Goal: Information Seeking & Learning: Learn about a topic

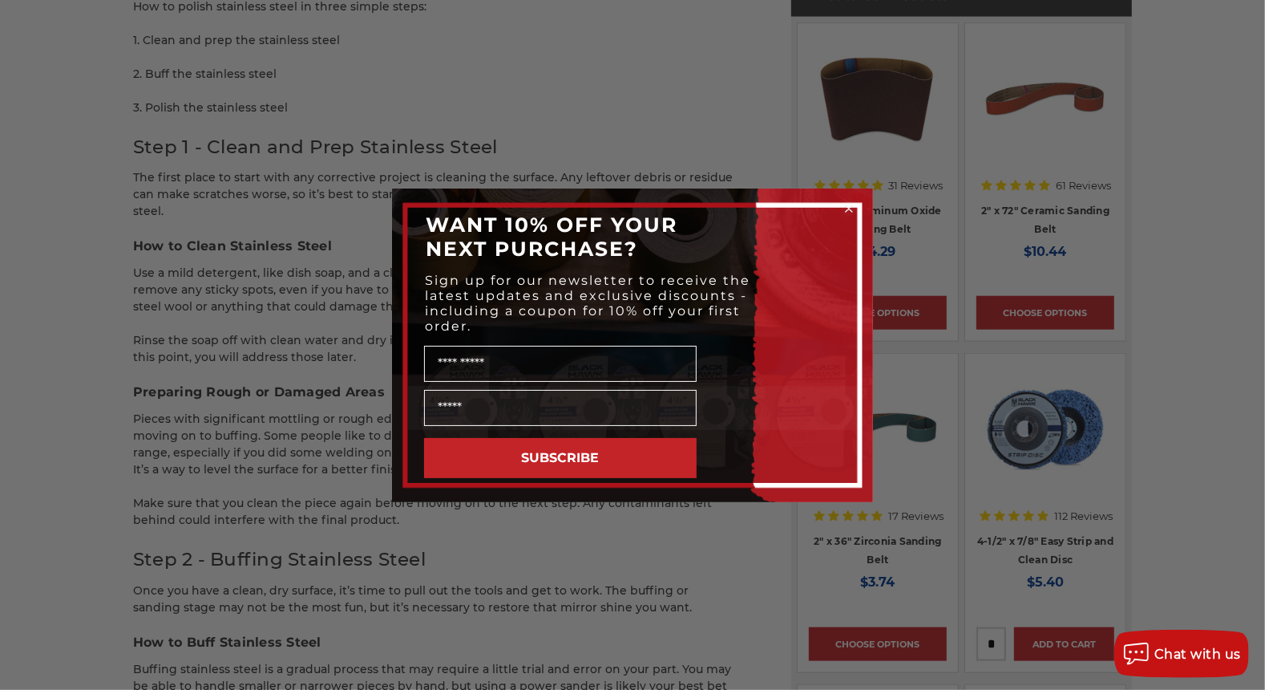
scroll to position [1203, 0]
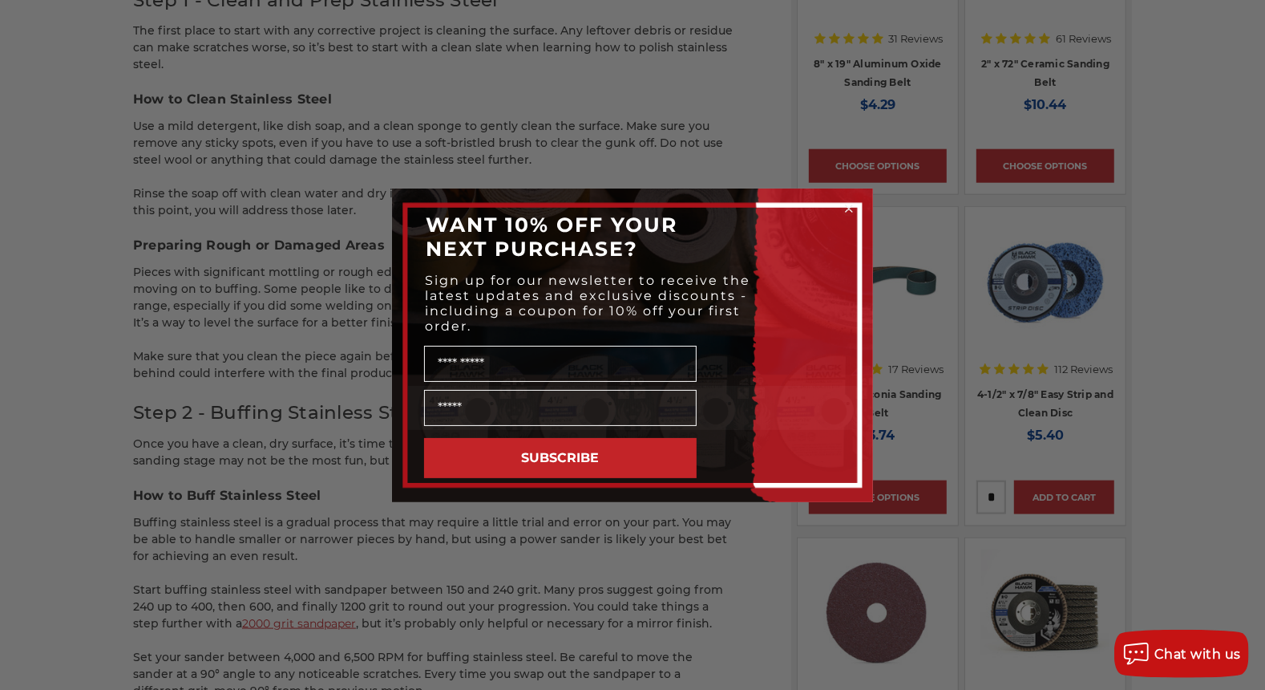
click at [848, 209] on circle "Close dialog" at bounding box center [849, 207] width 15 height 15
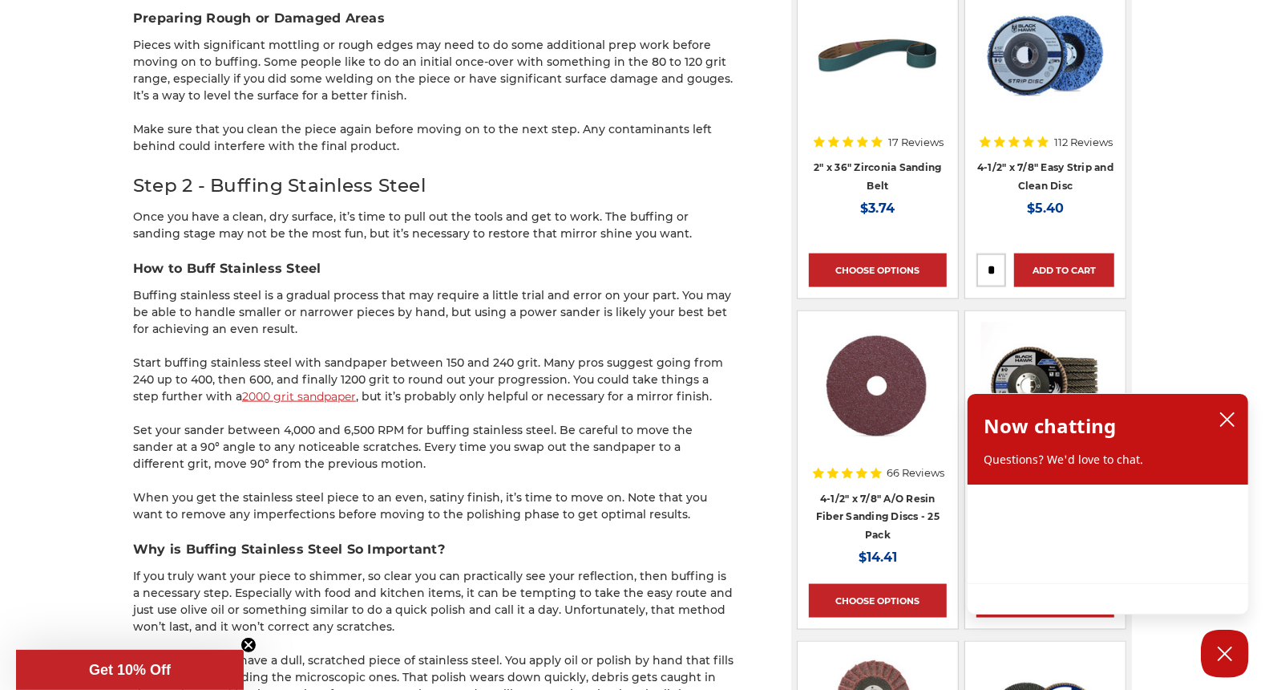
scroll to position [1444, 0]
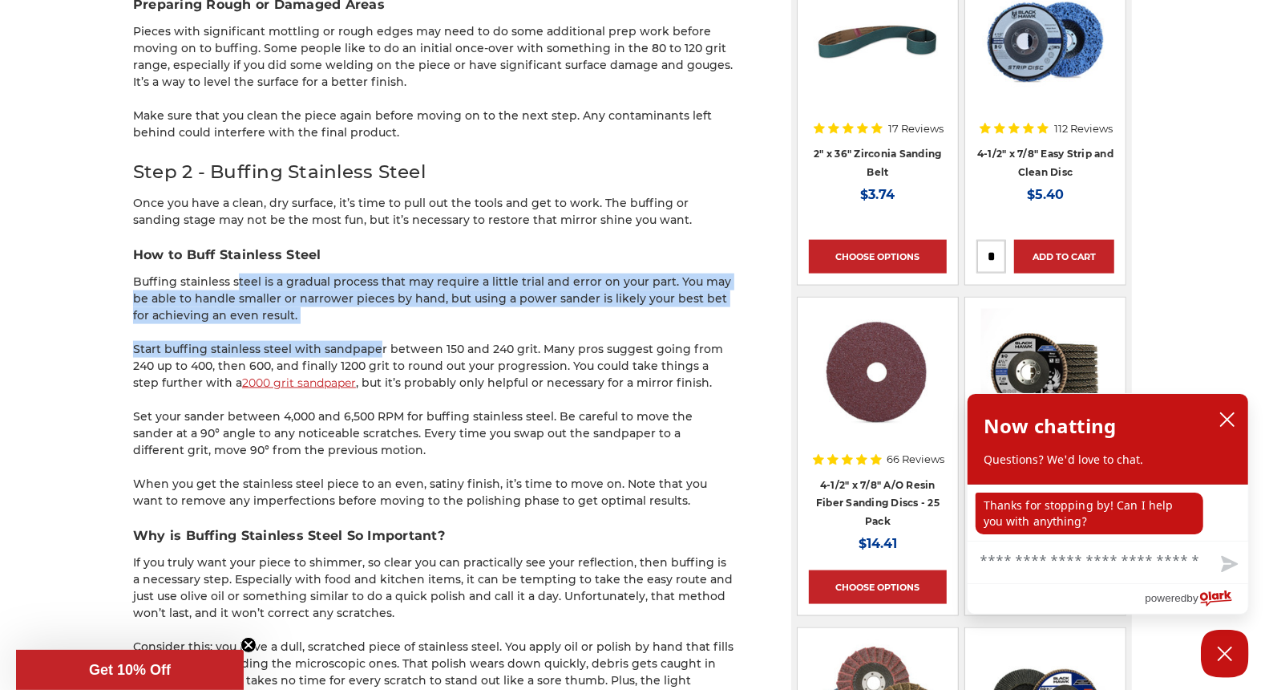
drag, startPoint x: 228, startPoint y: 278, endPoint x: 365, endPoint y: 330, distance: 146.7
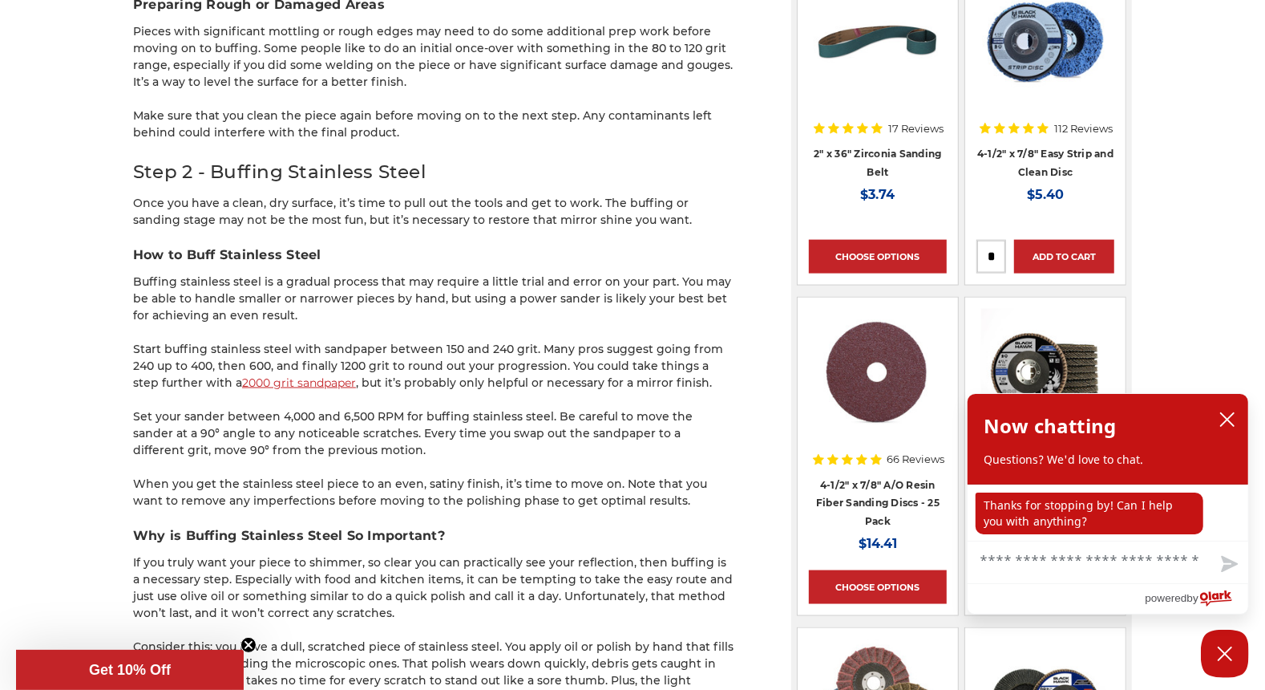
click at [353, 440] on p "Set your sander between 4,000 and 6,500 RPM for buffing stainless steel. Be car…" at bounding box center [433, 433] width 601 height 51
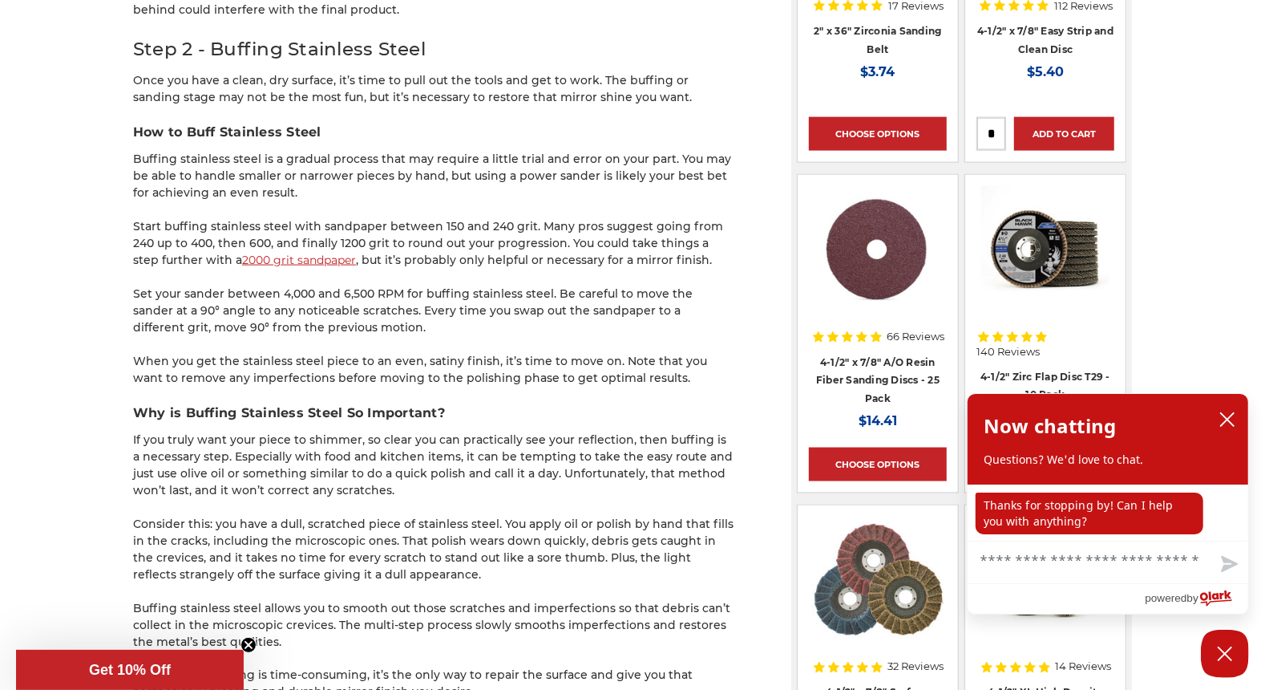
scroll to position [1684, 0]
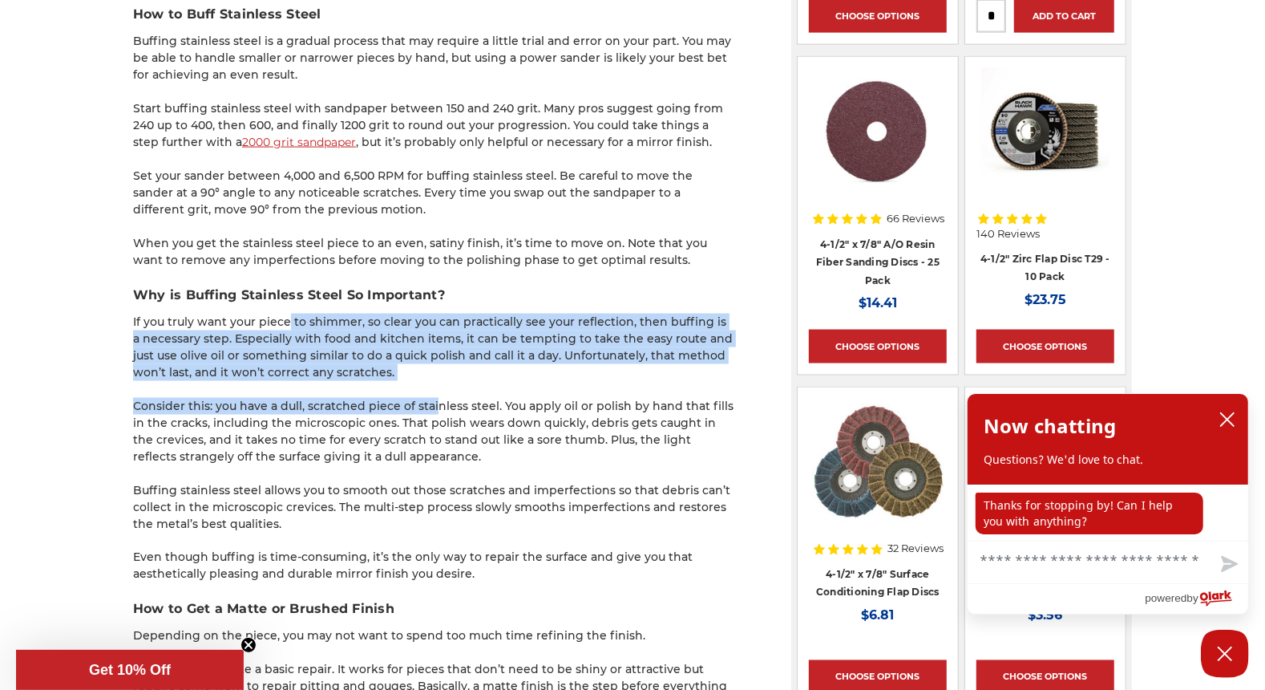
drag, startPoint x: 276, startPoint y: 322, endPoint x: 406, endPoint y: 388, distance: 146.0
click at [420, 391] on div "Stainless steel is an appealing option for everything from accent work to kitch…" at bounding box center [433, 528] width 601 height 3757
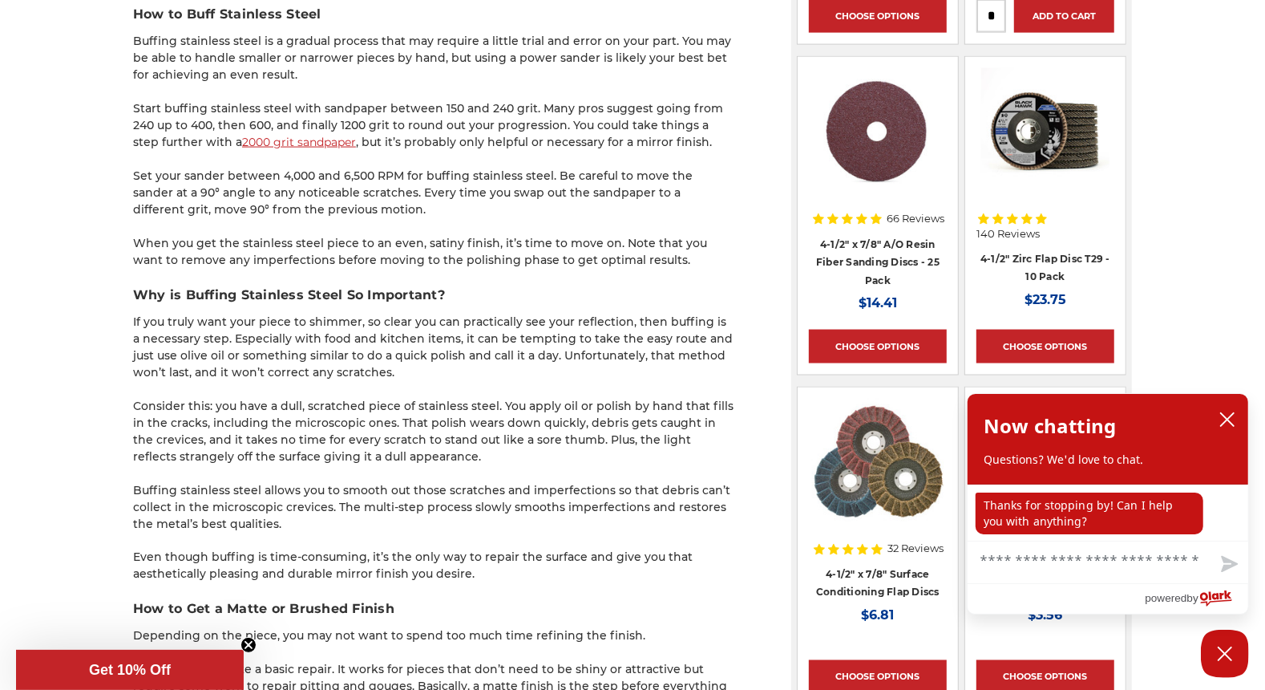
click at [367, 452] on p "Consider this: you have a dull, scratched piece of stainless steel. You apply o…" at bounding box center [433, 431] width 601 height 67
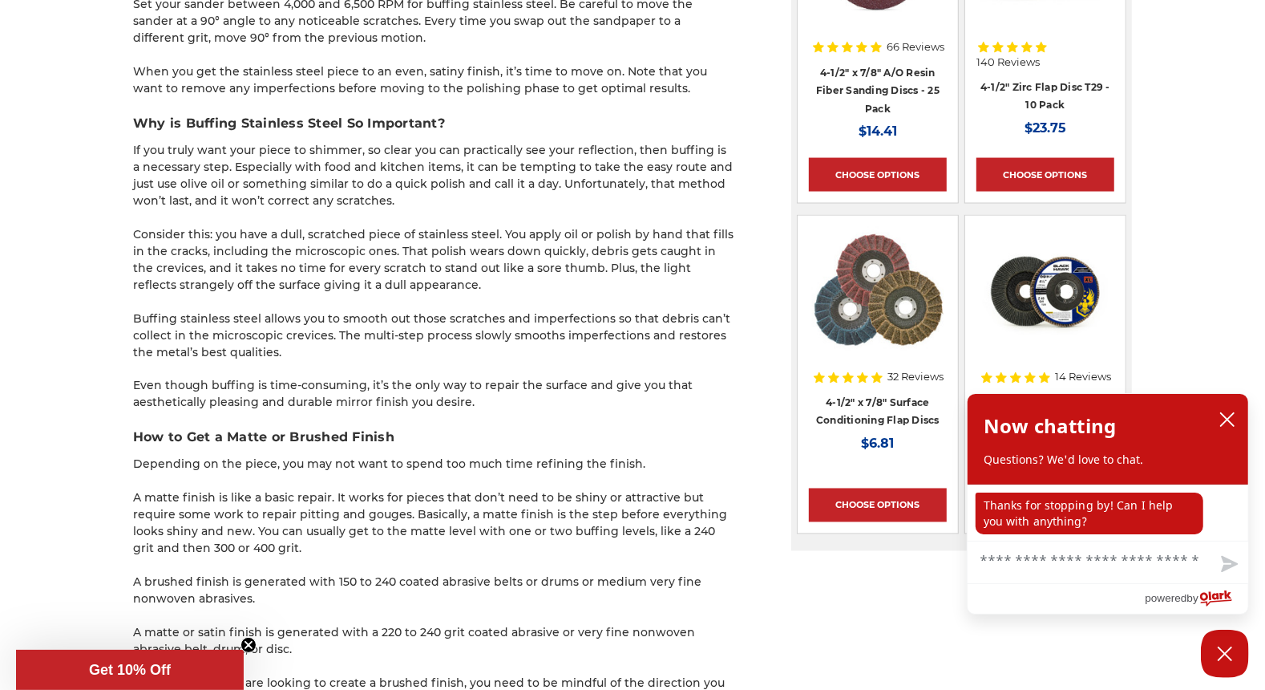
scroll to position [1925, 0]
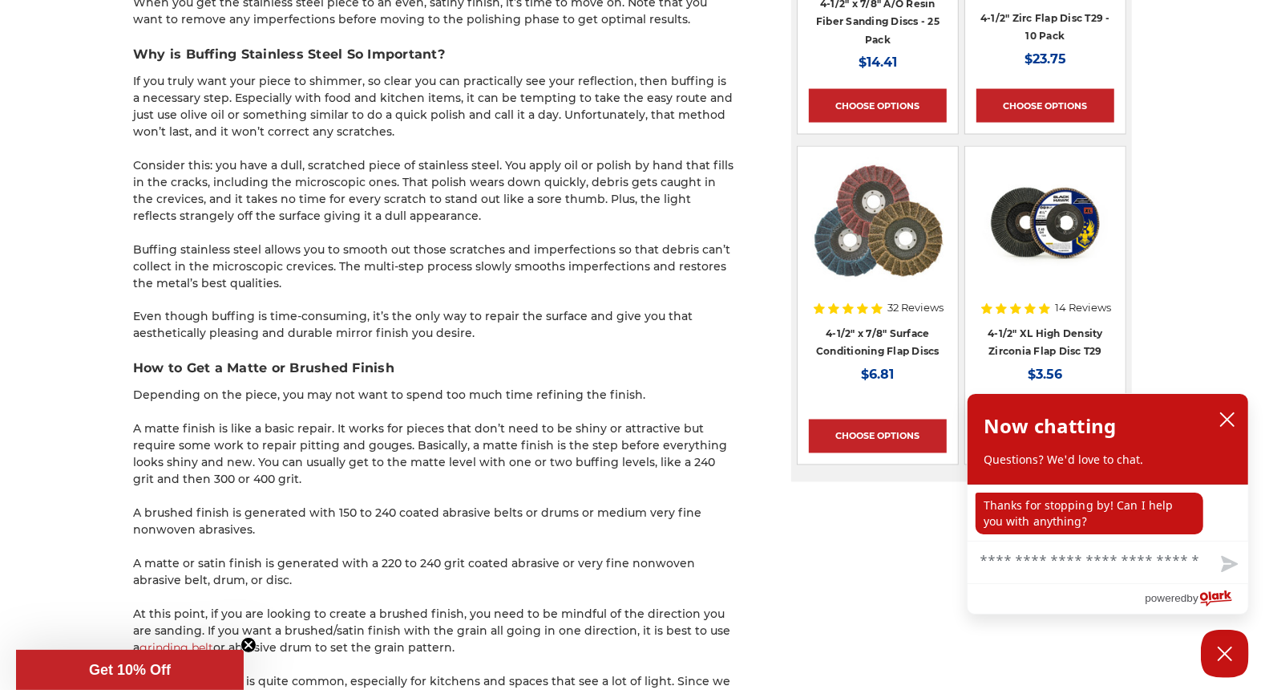
drag, startPoint x: 269, startPoint y: 365, endPoint x: 290, endPoint y: 476, distance: 112.5
click at [302, 480] on div "Stainless steel is an appealing option for everything from accent work to kitch…" at bounding box center [433, 287] width 601 height 3757
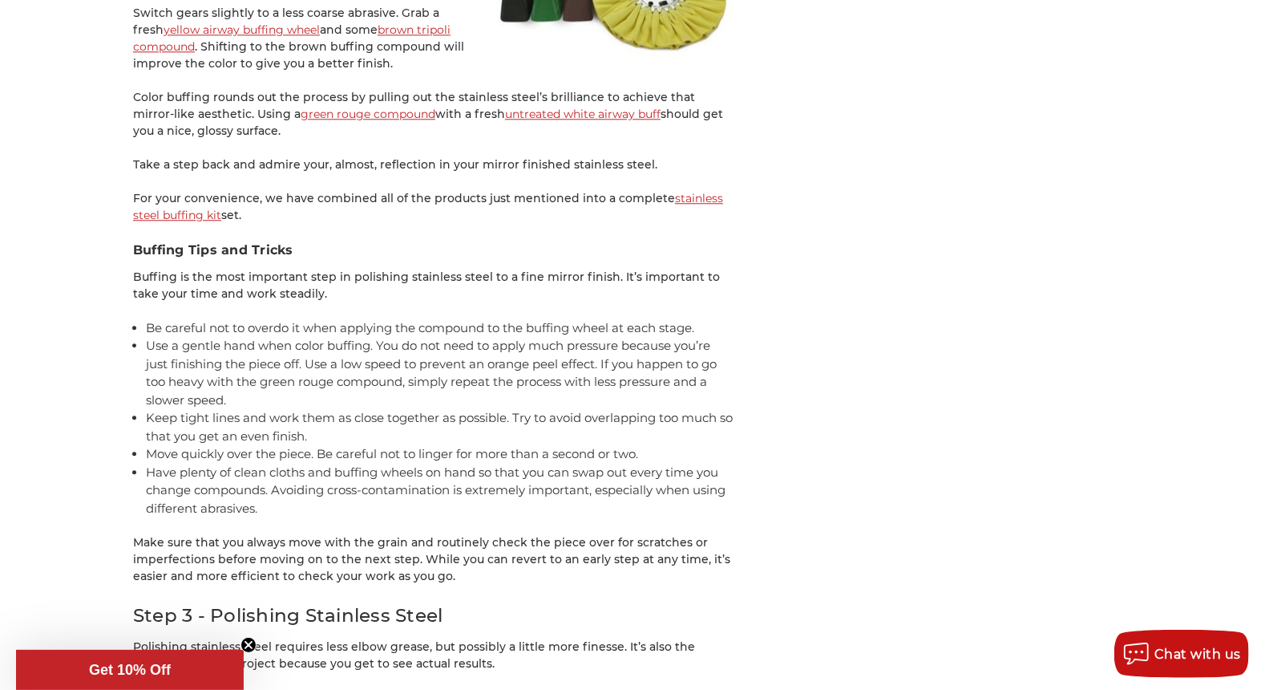
scroll to position [3047, 0]
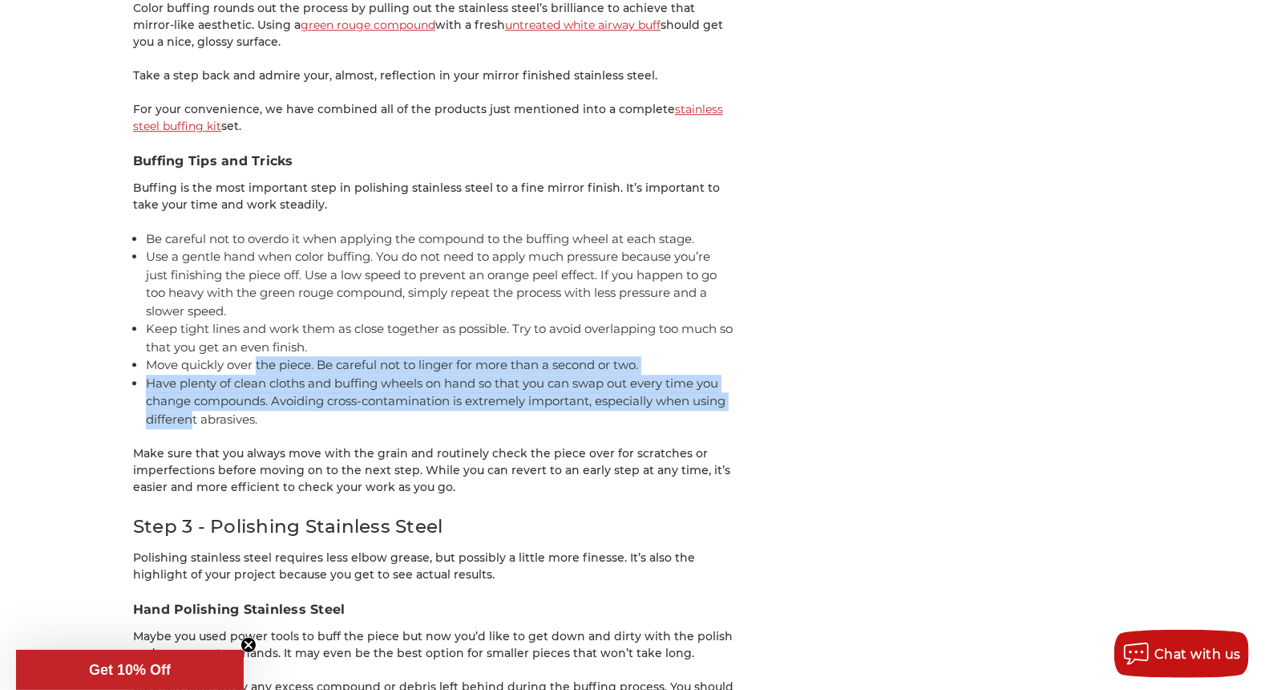
drag, startPoint x: 257, startPoint y: 361, endPoint x: 190, endPoint y: 420, distance: 89.8
click at [191, 420] on ul "Be careful not to overdo it when applying the compound to the buffing wheel at …" at bounding box center [440, 329] width 589 height 199
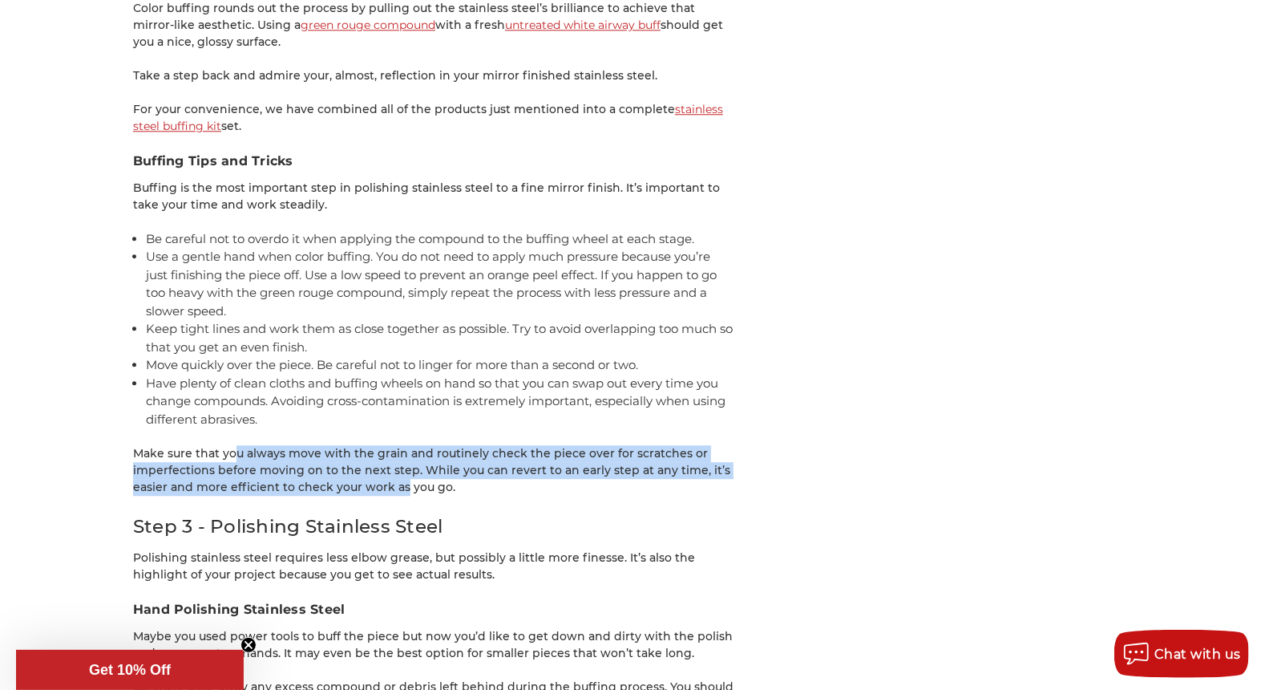
drag, startPoint x: 220, startPoint y: 452, endPoint x: 390, endPoint y: 484, distance: 173.0
click at [390, 484] on p "Make sure that you always move with the grain and routinely check the piece ove…" at bounding box center [433, 470] width 601 height 51
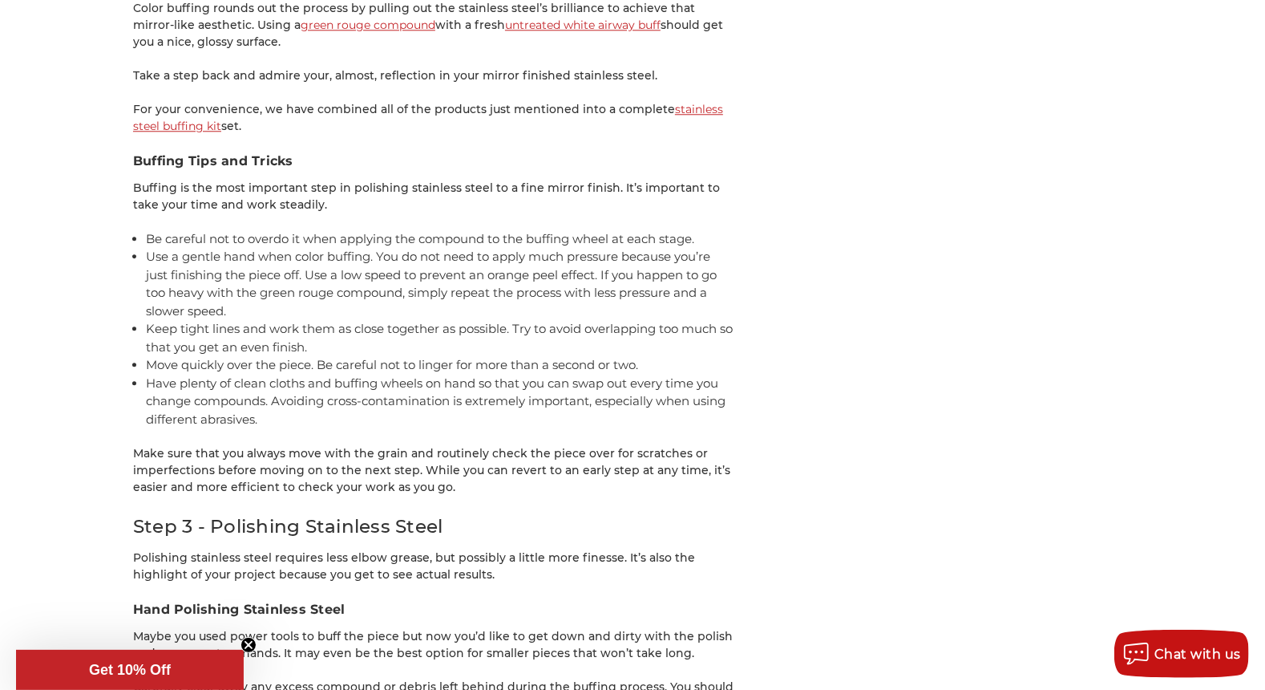
click at [484, 493] on p "Make sure that you always move with the grain and routinely check the piece ove…" at bounding box center [433, 470] width 601 height 51
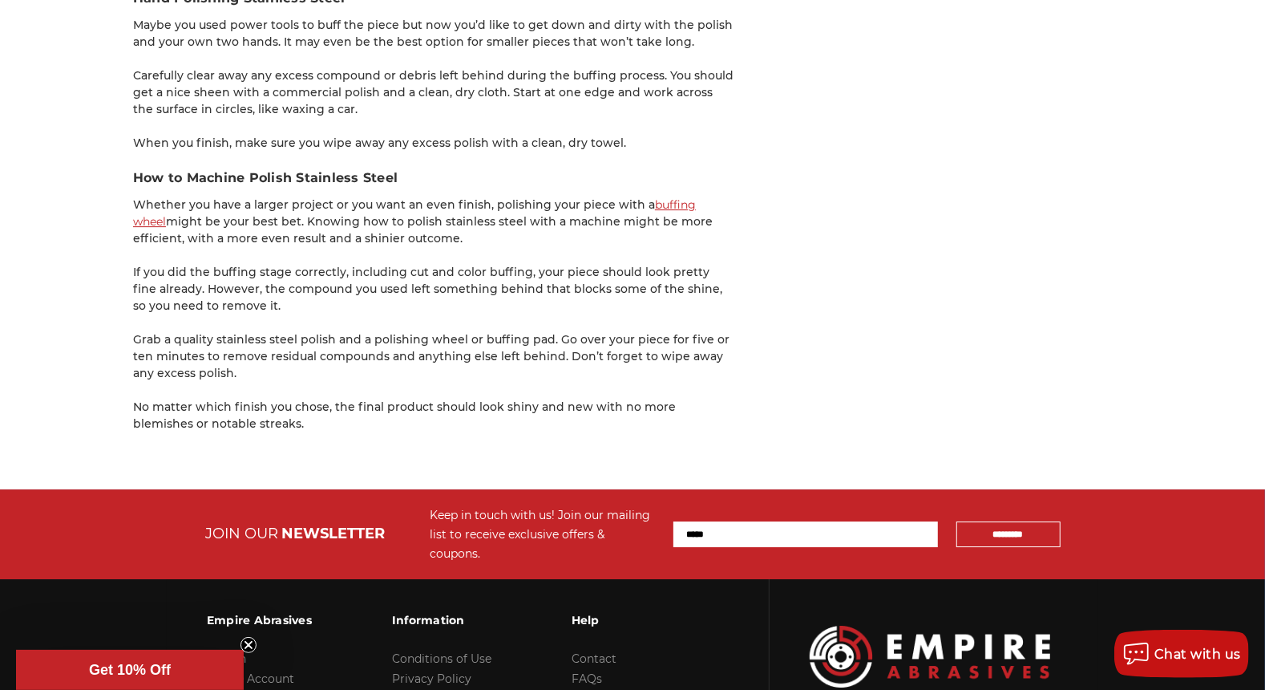
scroll to position [3689, 0]
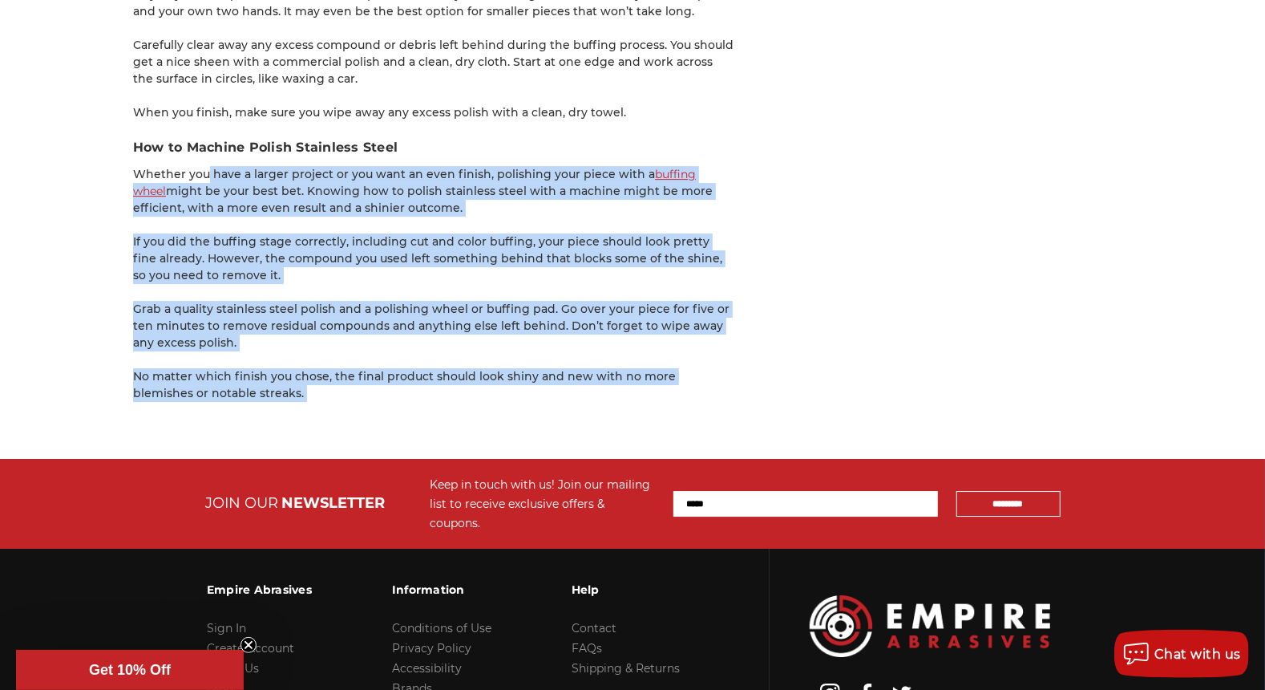
drag, startPoint x: 192, startPoint y: 176, endPoint x: 796, endPoint y: 248, distance: 608.2
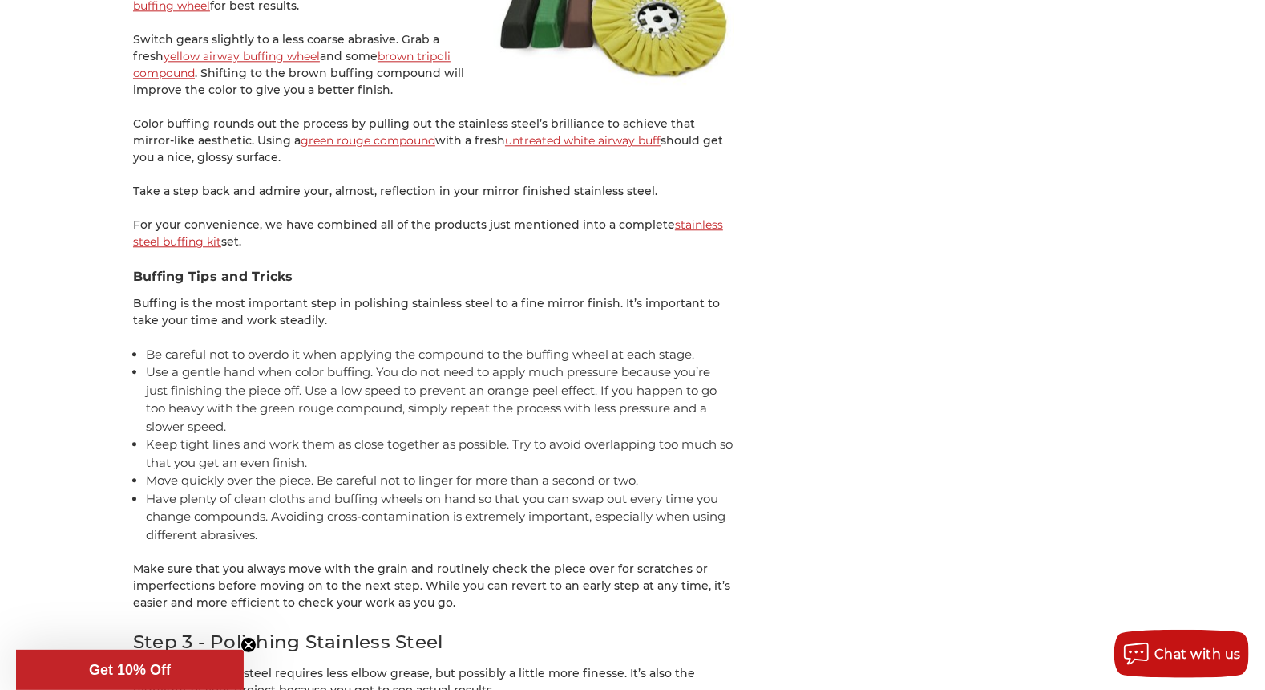
drag, startPoint x: 494, startPoint y: 68, endPoint x: 447, endPoint y: 51, distance: 49.7
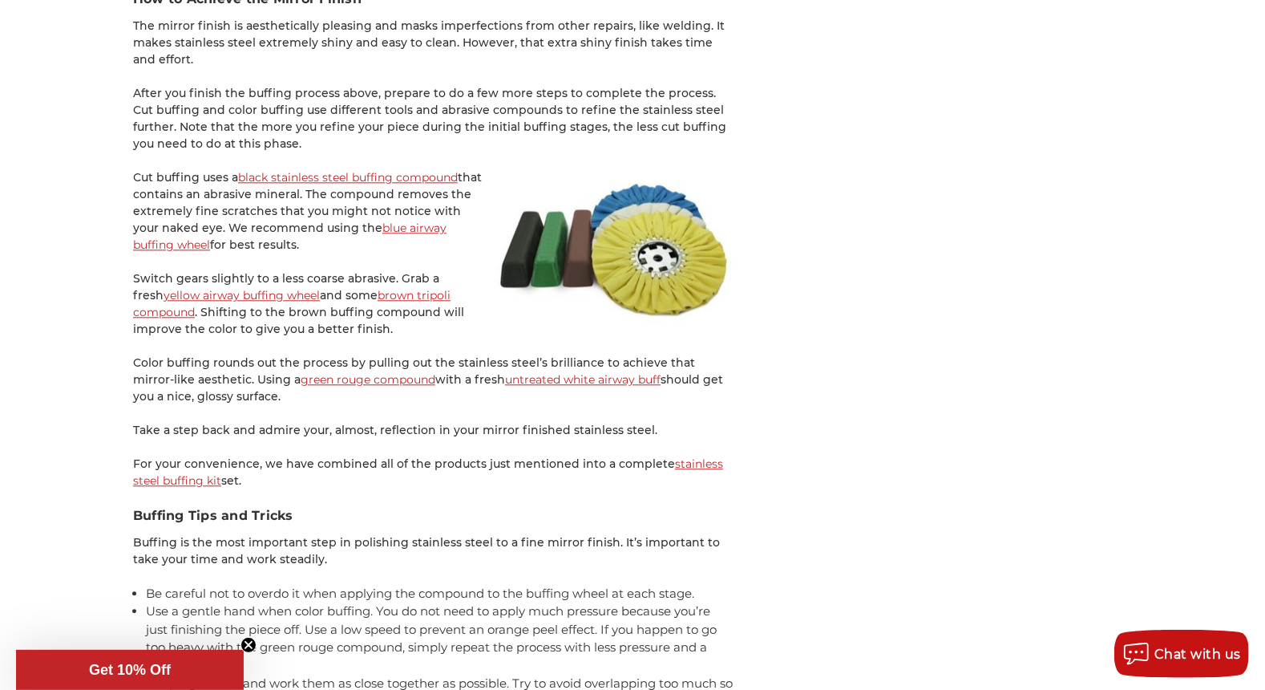
scroll to position [2686, 0]
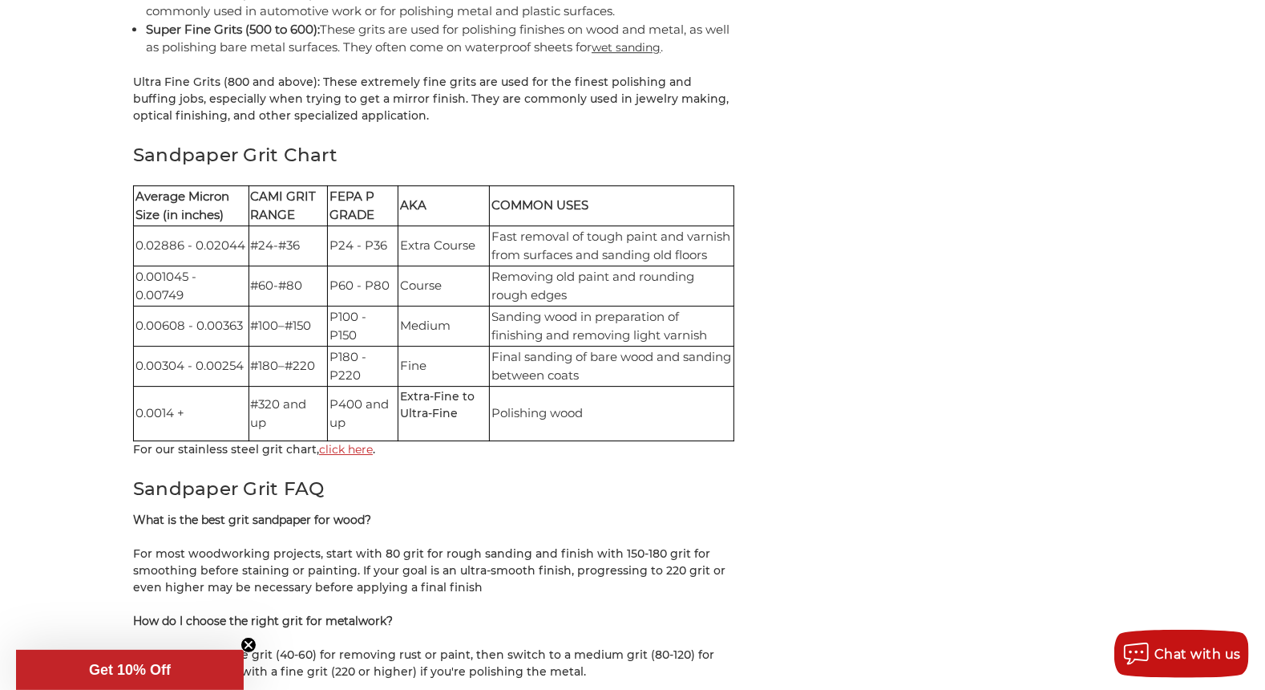
scroll to position [3500, 0]
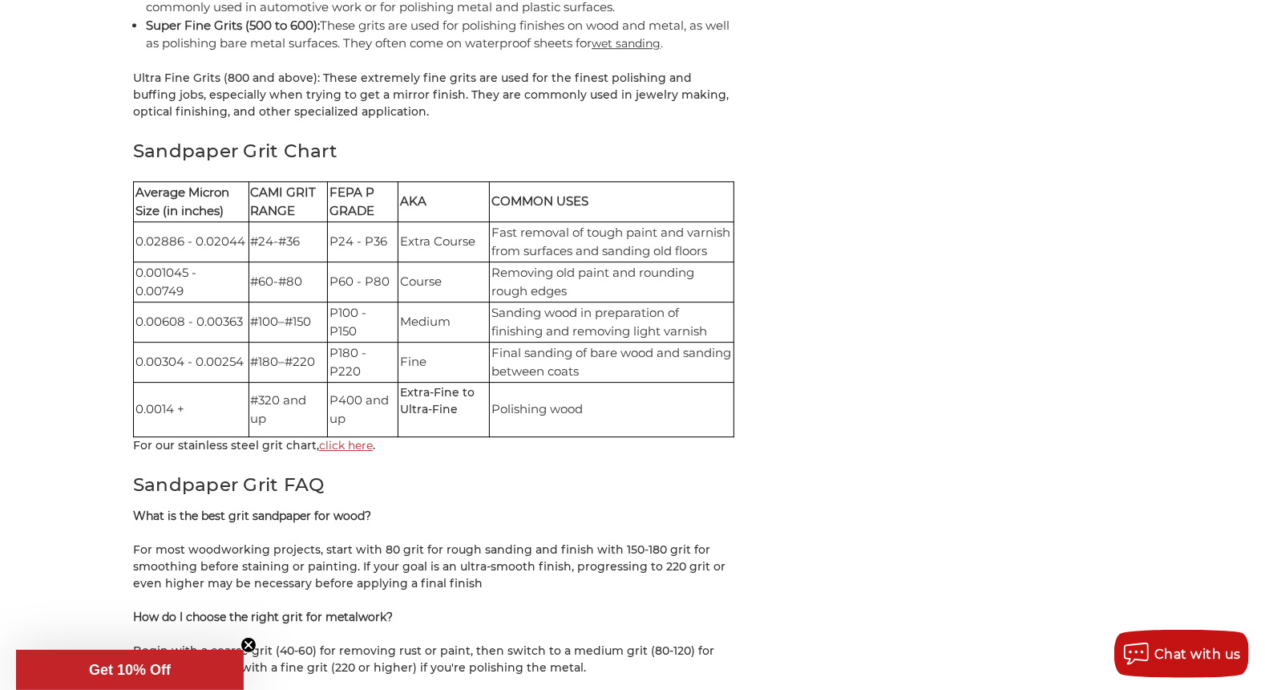
click at [350, 438] on link "click here" at bounding box center [346, 445] width 54 height 14
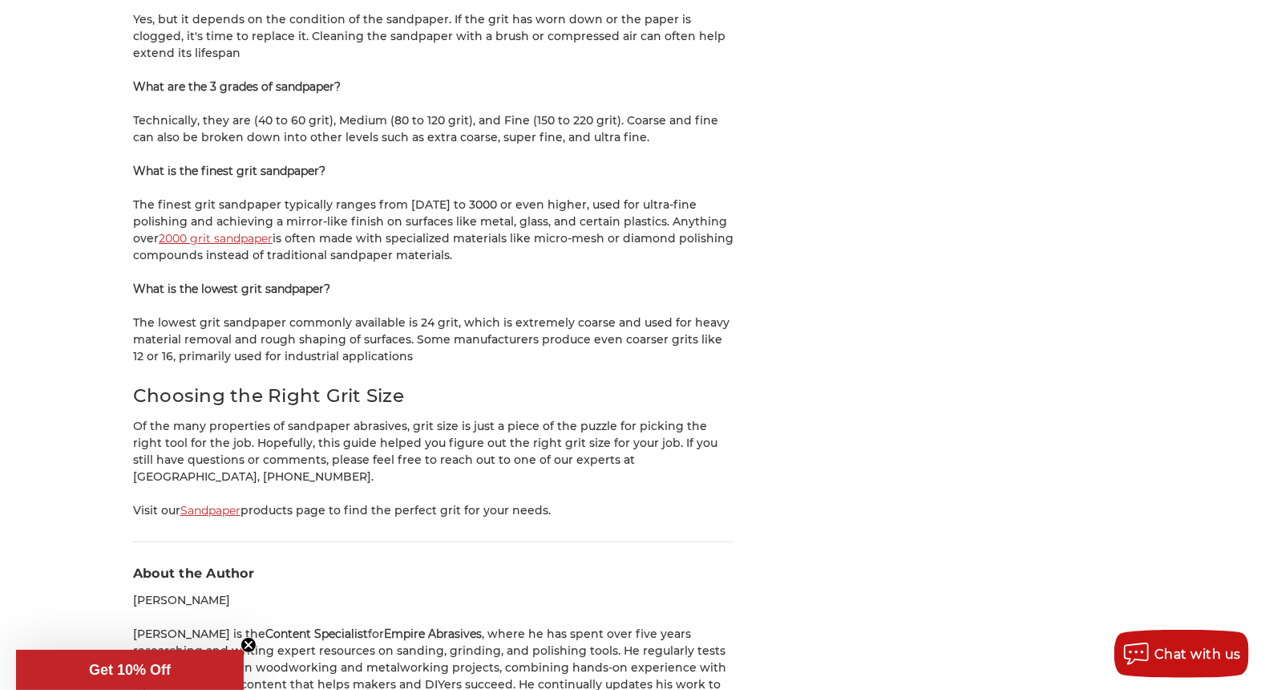
scroll to position [4246, 0]
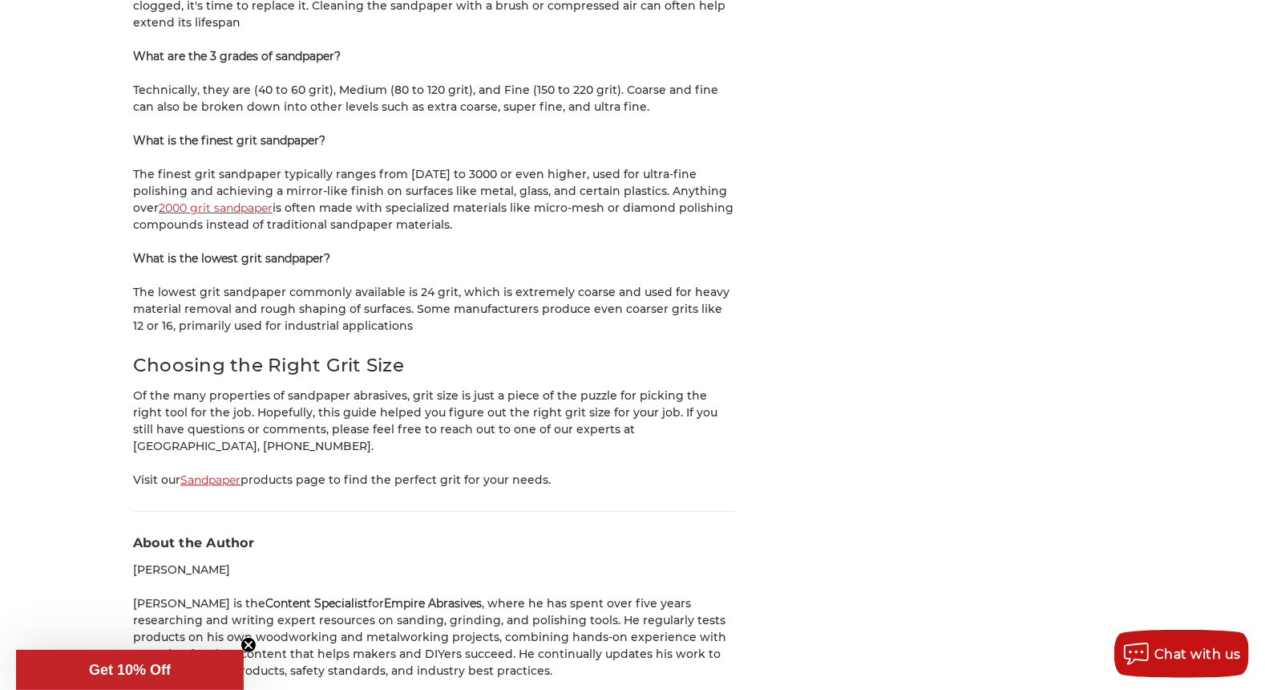
click at [209, 472] on link "Sandpaper" at bounding box center [210, 479] width 60 height 14
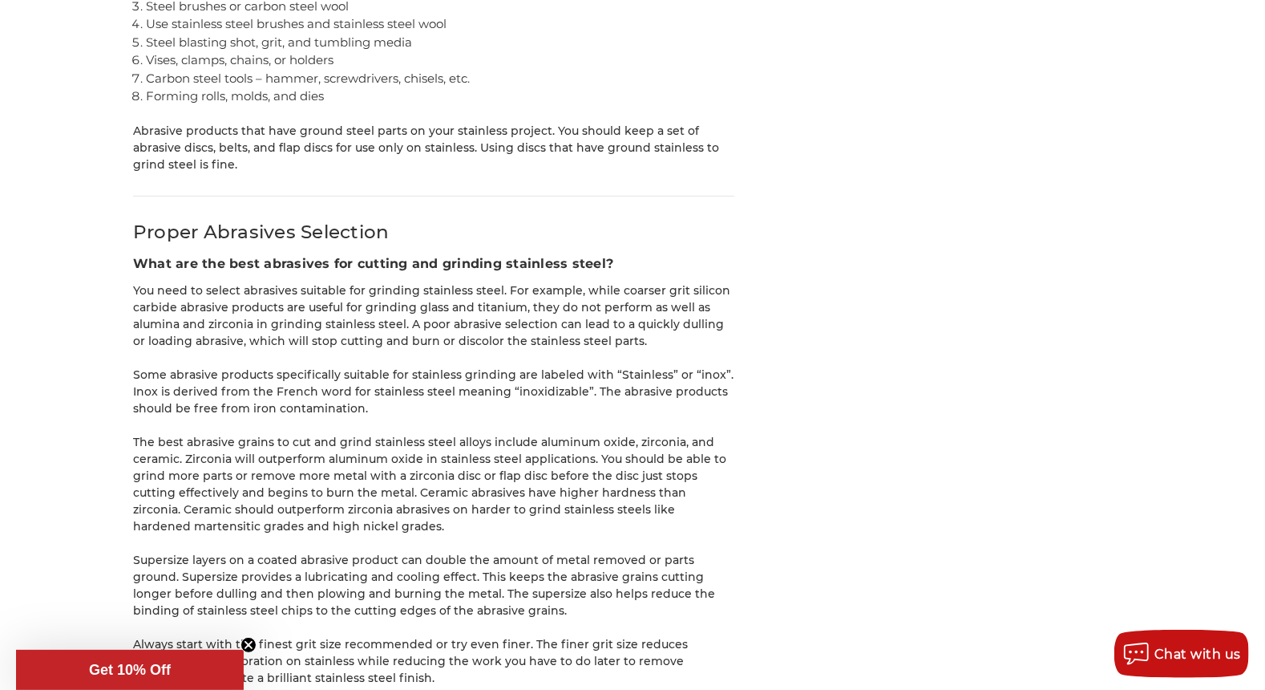
scroll to position [13704, 0]
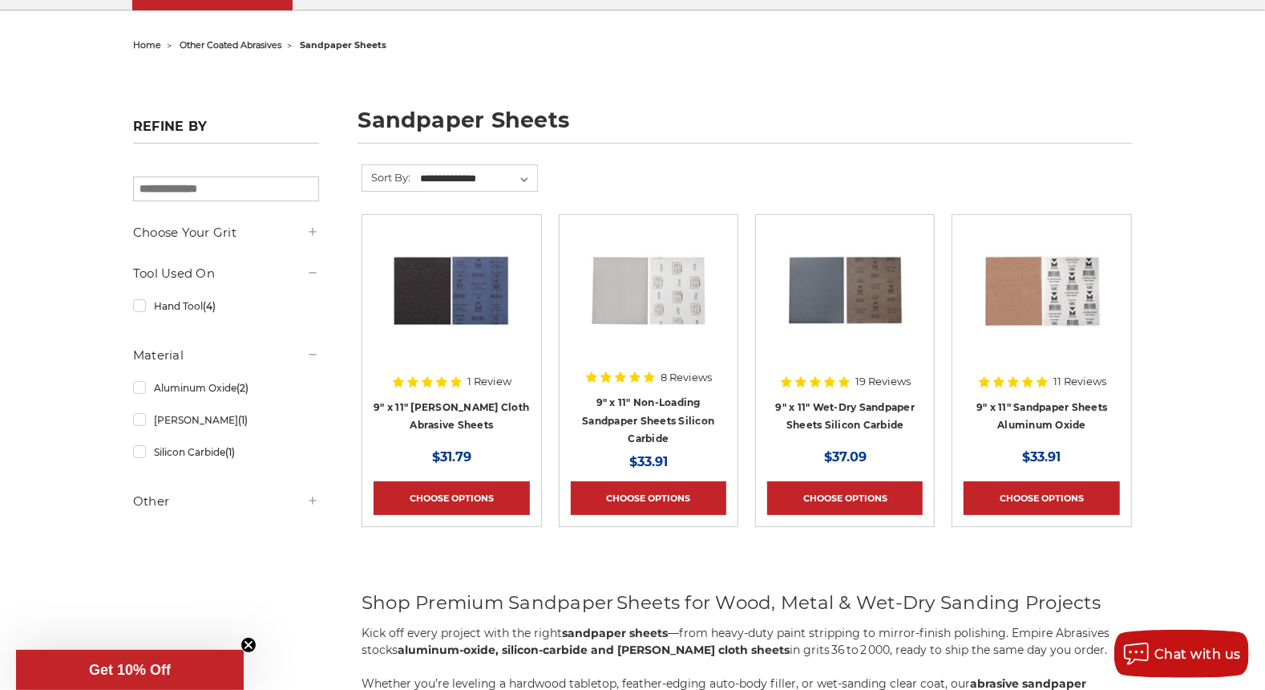
drag, startPoint x: 954, startPoint y: 222, endPoint x: 1000, endPoint y: 232, distance: 47.5
